Goal: Check status: Check status

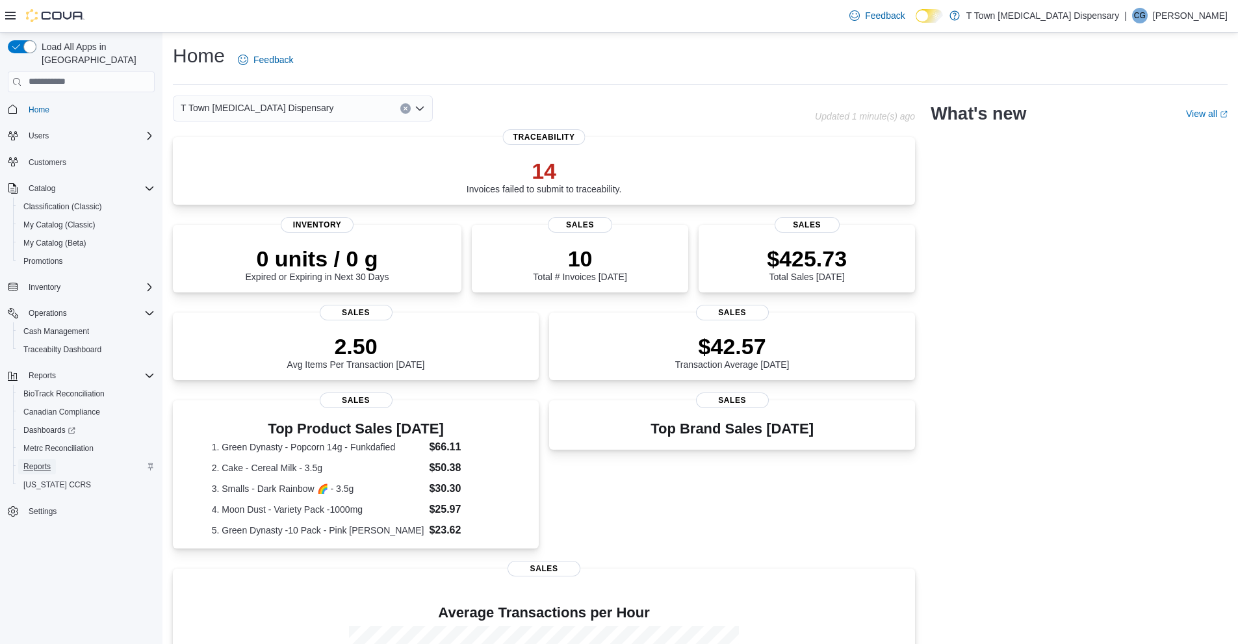
click at [19, 460] on link "Reports" at bounding box center [37, 467] width 38 height 16
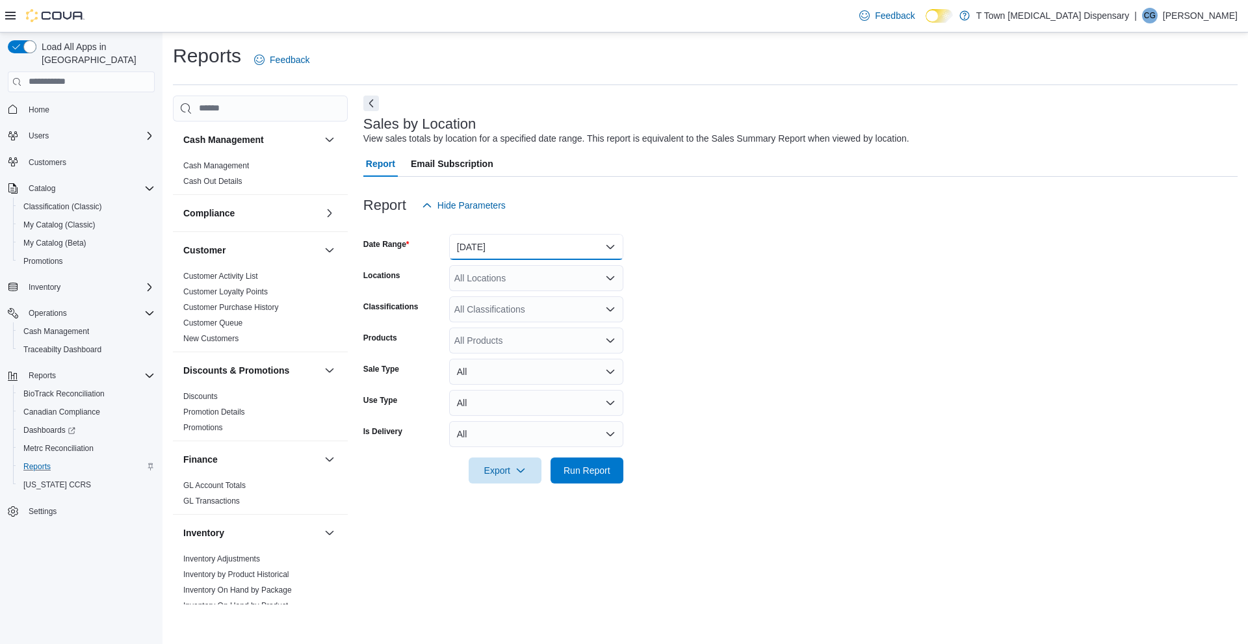
click at [504, 243] on button "[DATE]" at bounding box center [536, 247] width 174 height 26
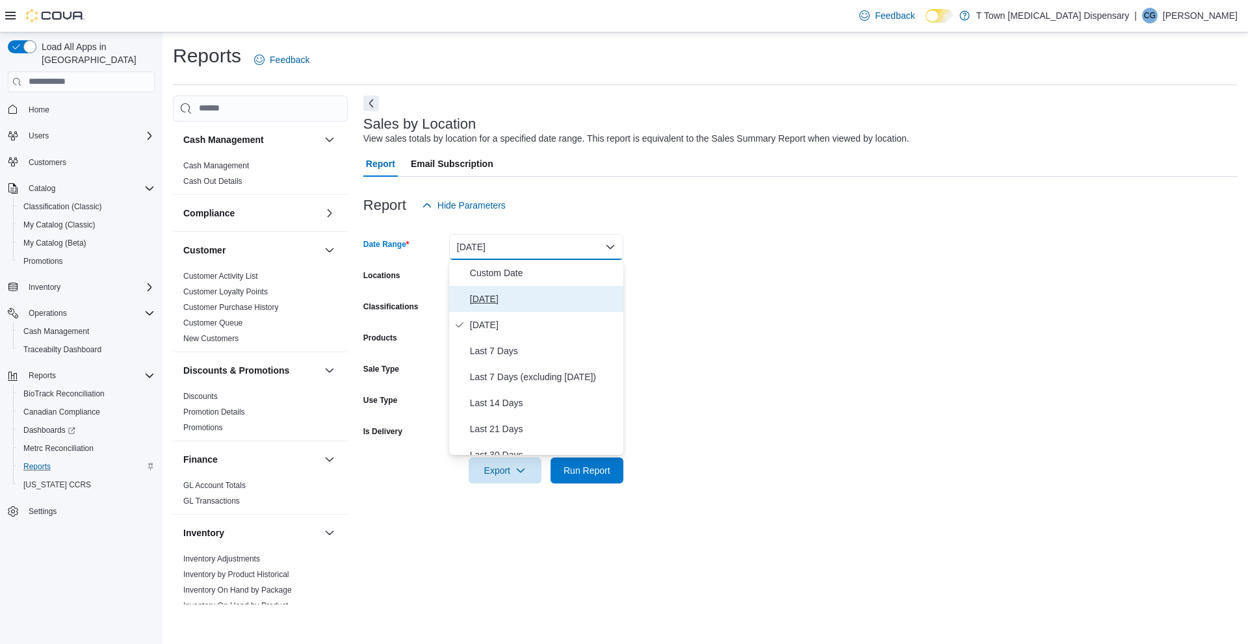
click at [506, 302] on span "[DATE]" at bounding box center [544, 299] width 148 height 16
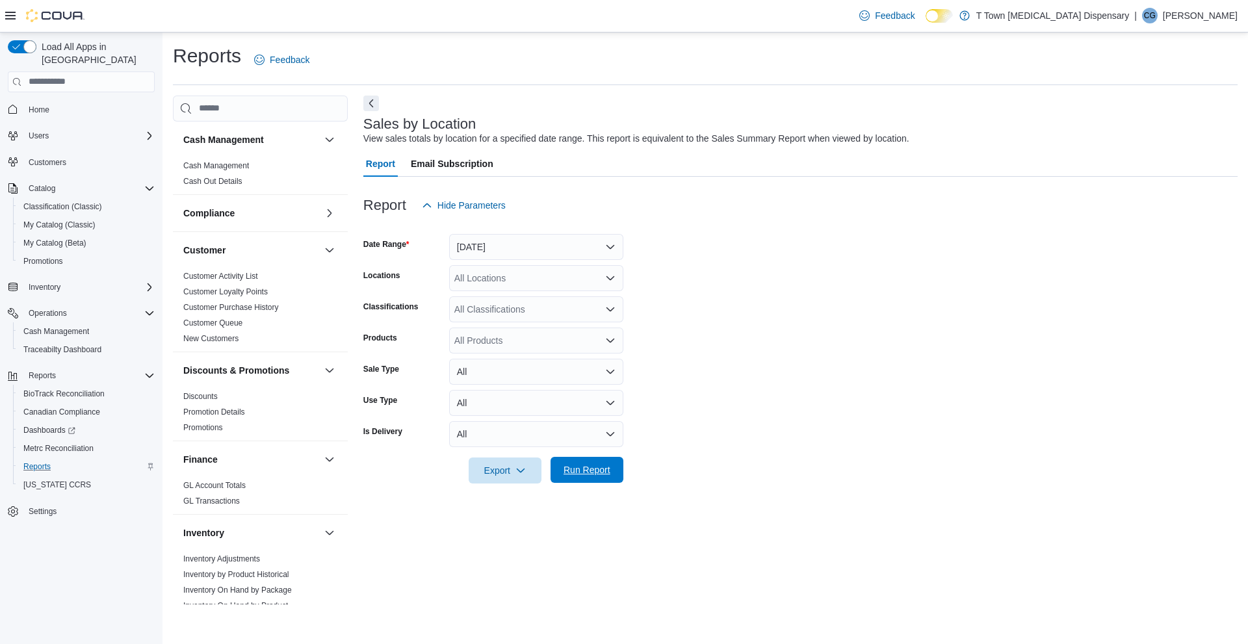
click at [577, 480] on span "Run Report" at bounding box center [586, 470] width 57 height 26
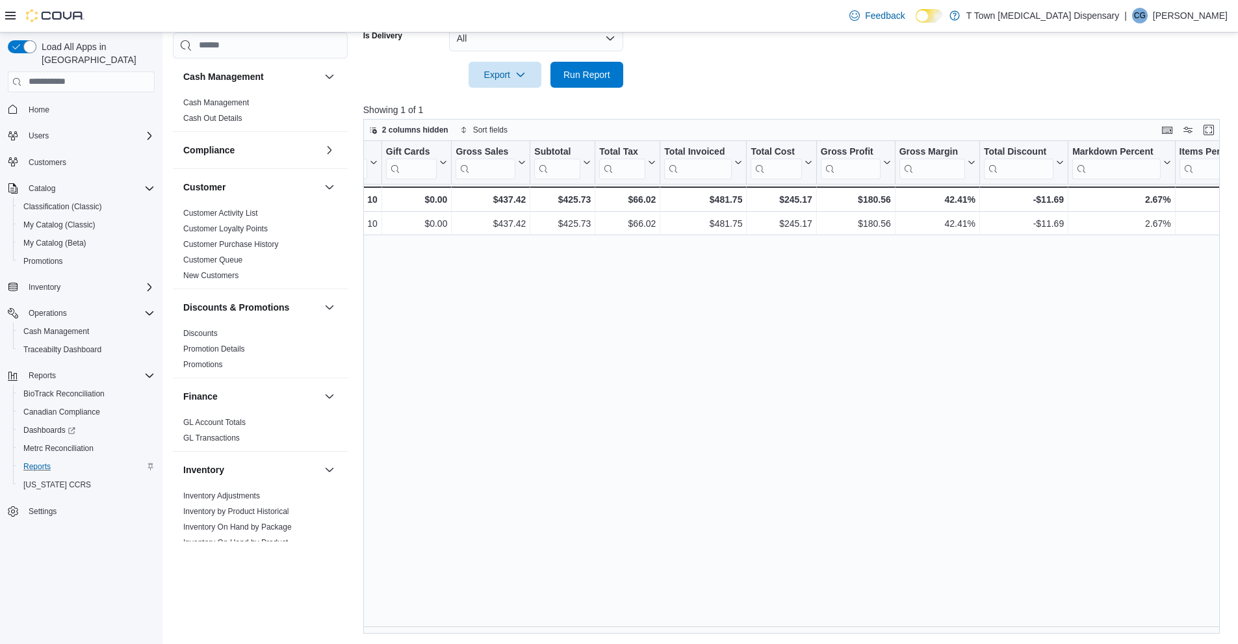
scroll to position [0, 333]
